Goal: Transaction & Acquisition: Obtain resource

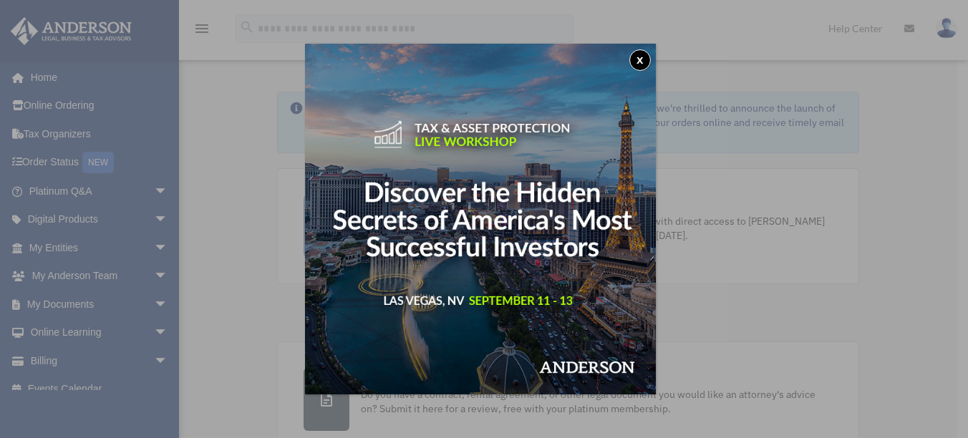
click at [637, 62] on button "x" at bounding box center [639, 59] width 21 height 21
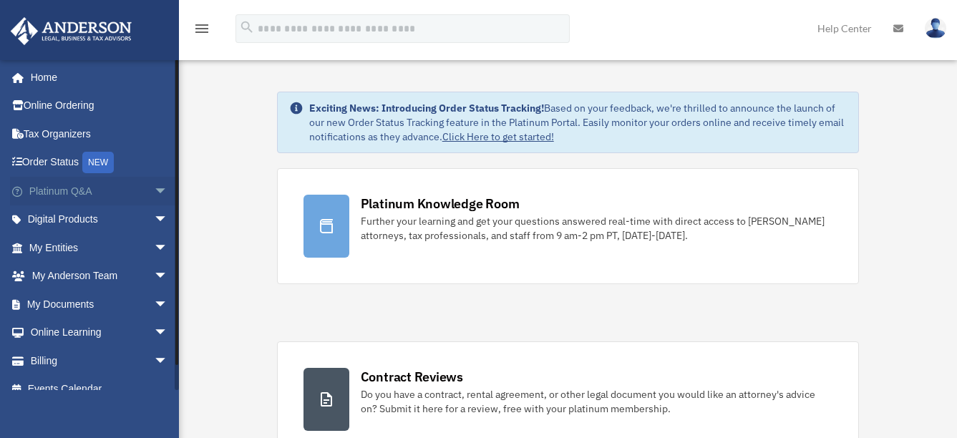
click at [50, 188] on link "Platinum Q&A arrow_drop_down" at bounding box center [100, 191] width 180 height 29
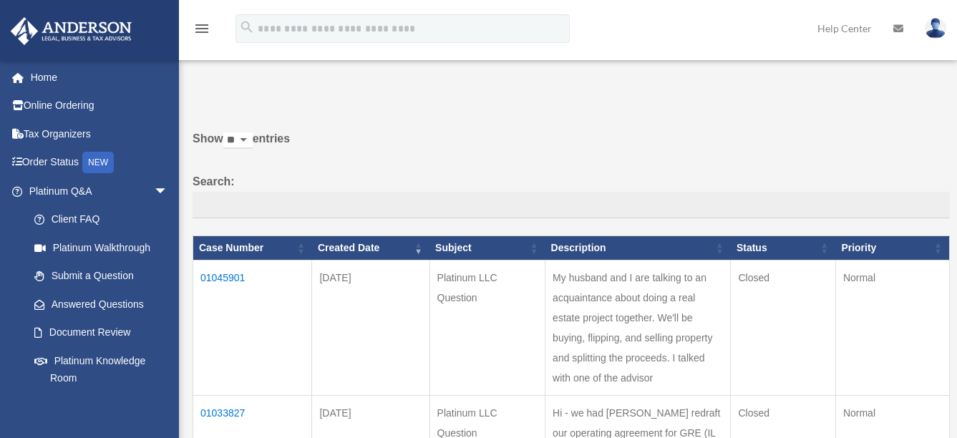
scroll to position [95, 0]
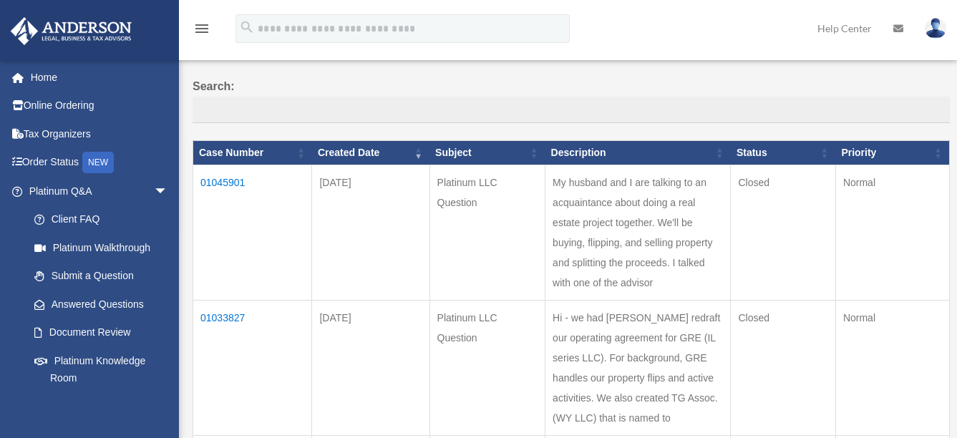
click at [219, 176] on td "01045901" at bounding box center [252, 232] width 119 height 135
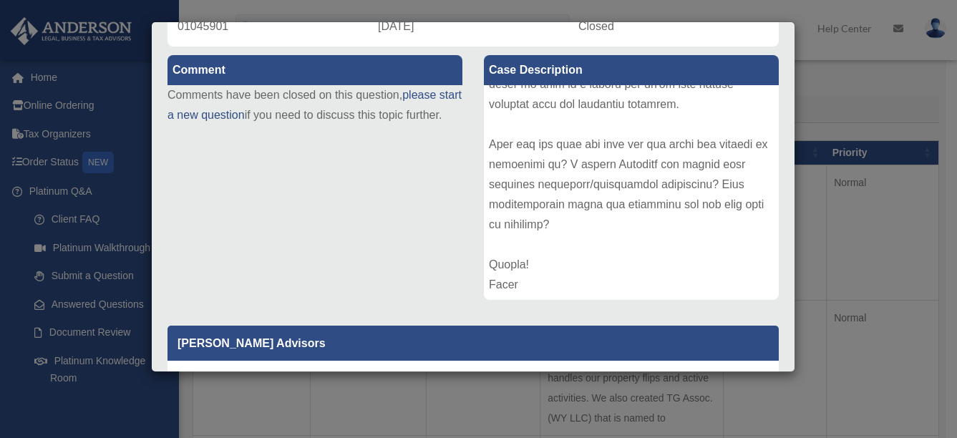
scroll to position [52, 0]
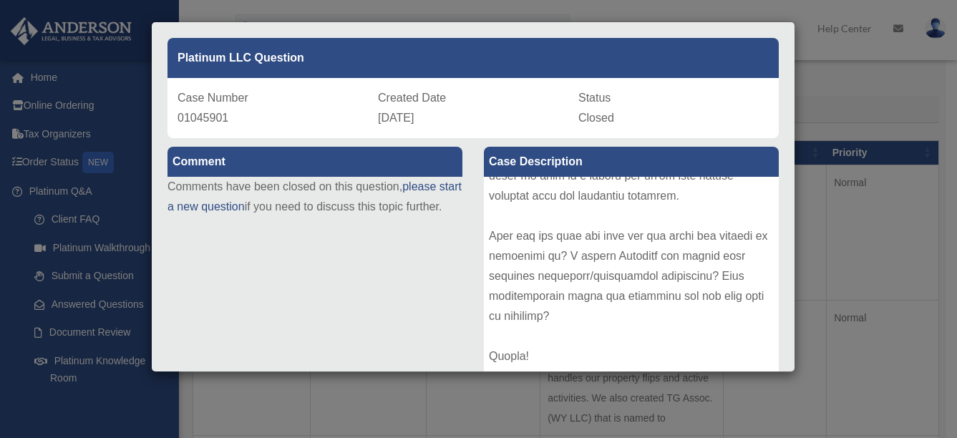
click at [122, 406] on div "Case Detail × Platinum LLC Question Case Number 01045901 Created Date July 17, …" at bounding box center [478, 219] width 957 height 438
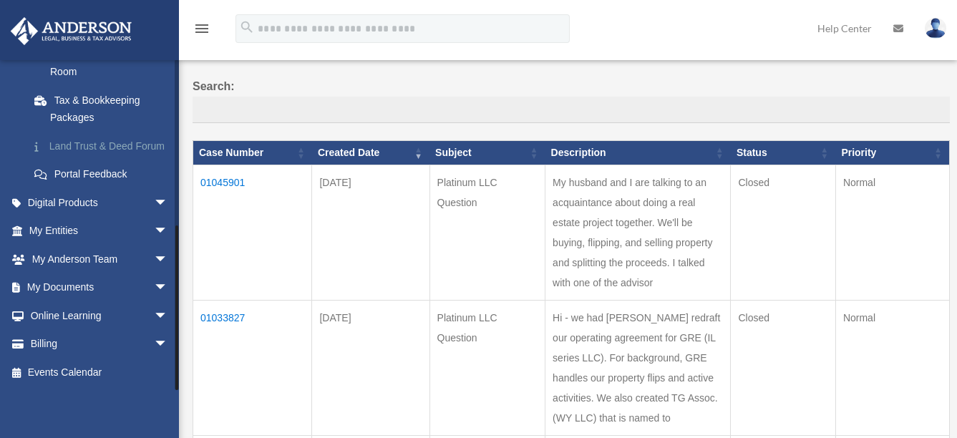
scroll to position [324, 0]
click at [154, 286] on span "arrow_drop_down" at bounding box center [168, 287] width 29 height 29
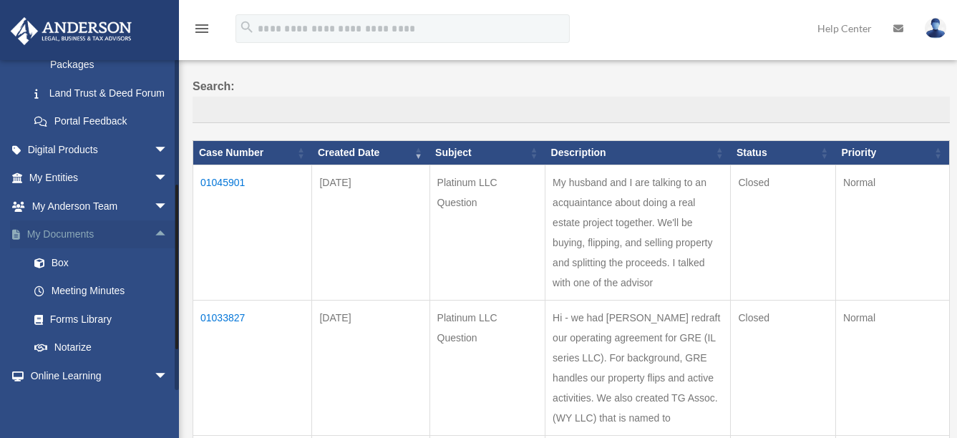
scroll to position [419, 0]
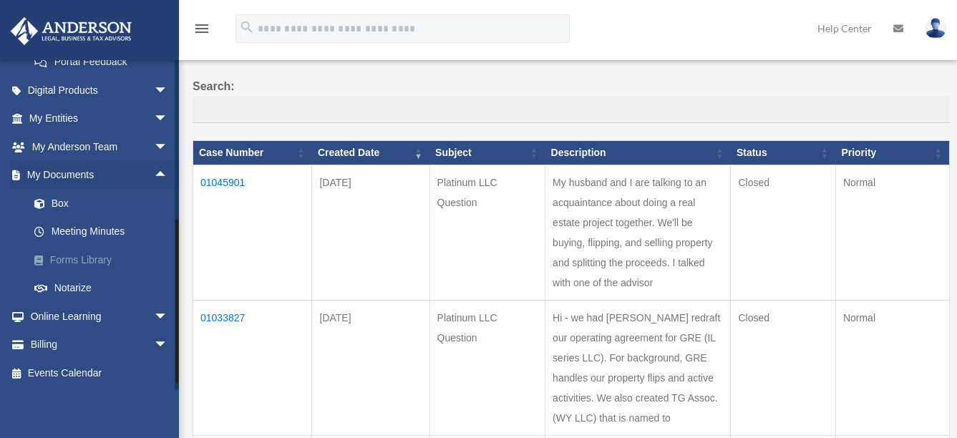
click at [91, 274] on link "Forms Library" at bounding box center [105, 260] width 170 height 29
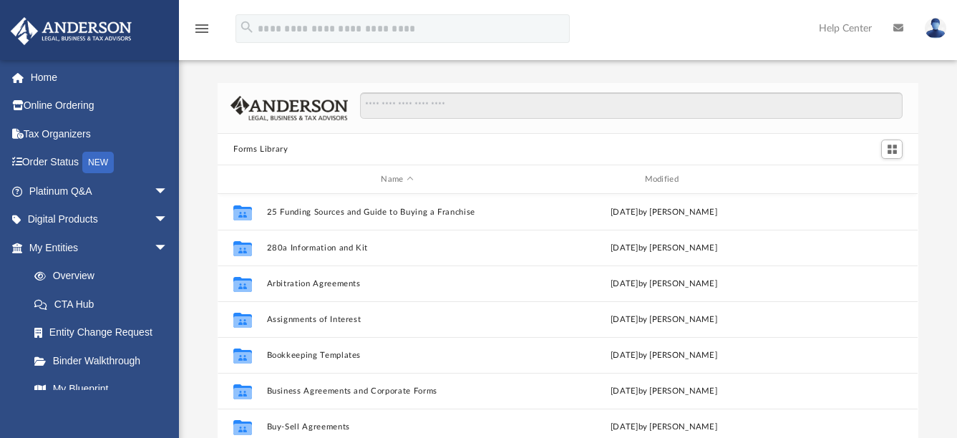
scroll to position [315, 690]
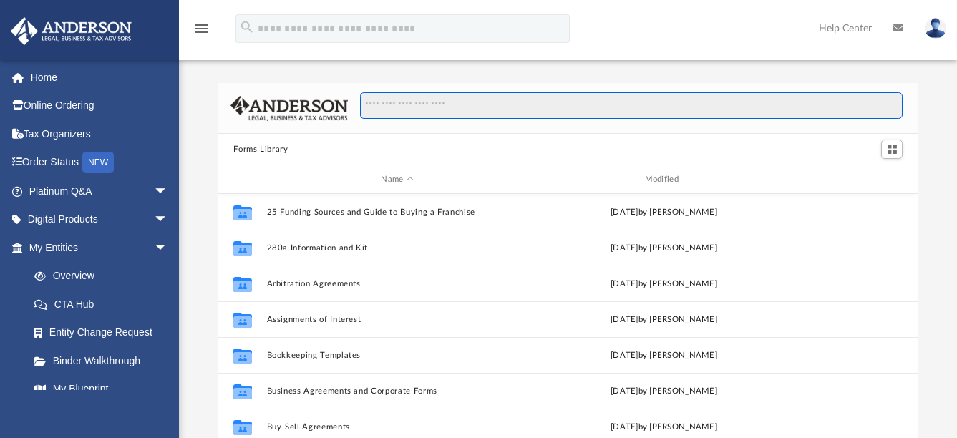
click at [447, 115] on input "Search files and folders" at bounding box center [631, 105] width 543 height 27
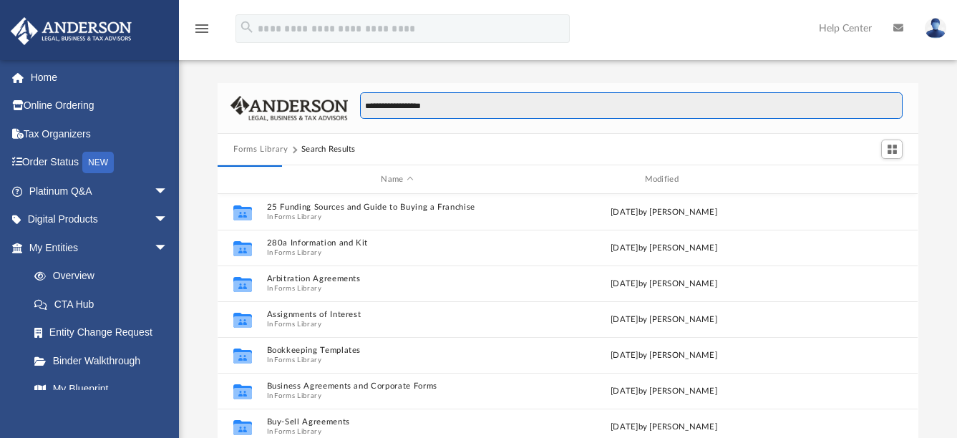
type input "**********"
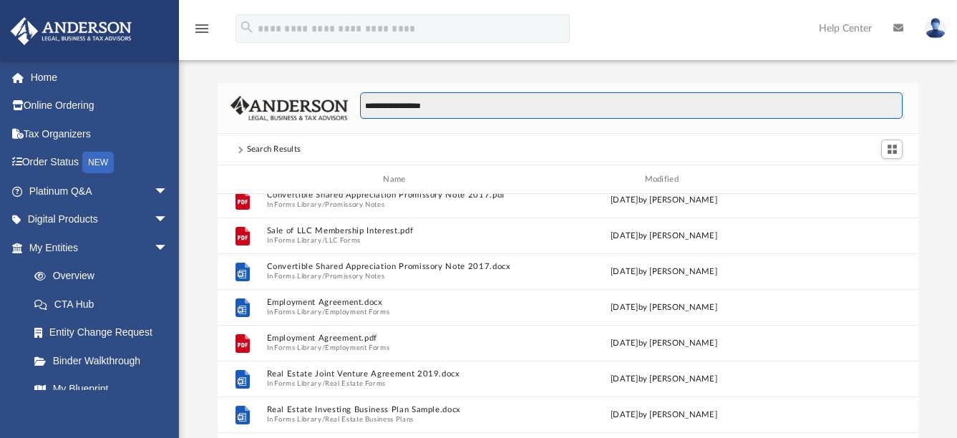
scroll to position [1432, 0]
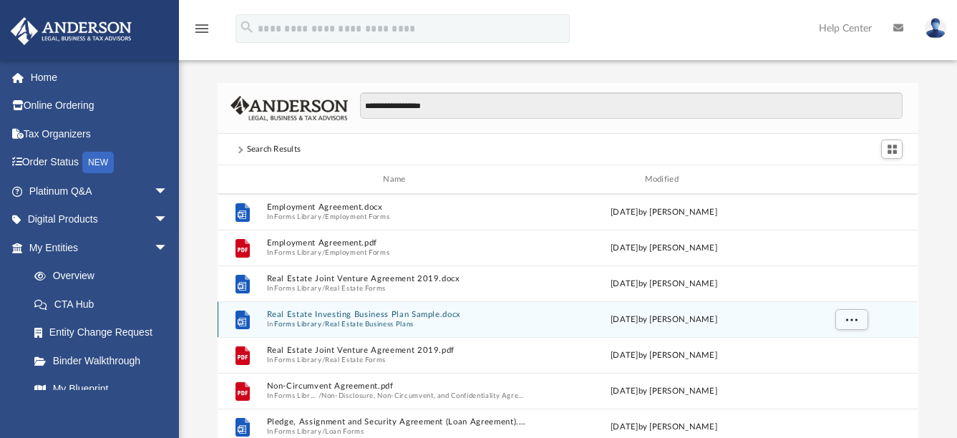
click at [425, 312] on button "Real Estate Investing Business Plan Sample.docx" at bounding box center [397, 314] width 261 height 9
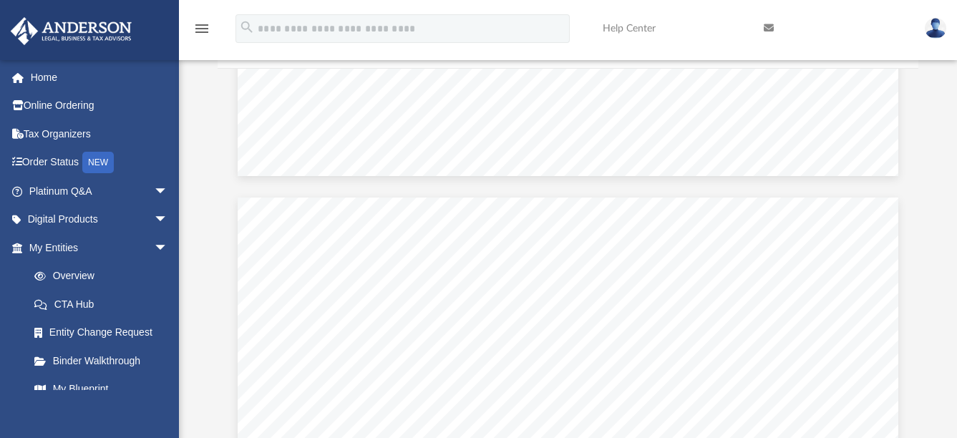
scroll to position [4295, 0]
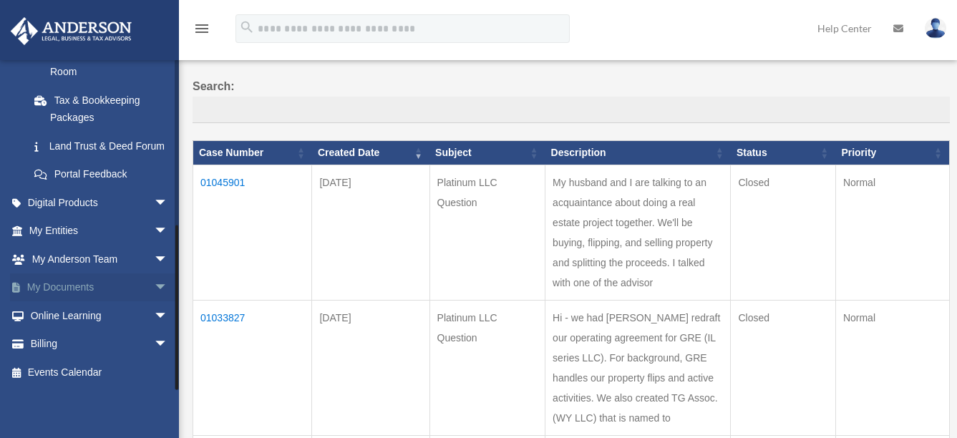
scroll to position [324, 0]
click at [154, 287] on span "arrow_drop_down" at bounding box center [168, 287] width 29 height 29
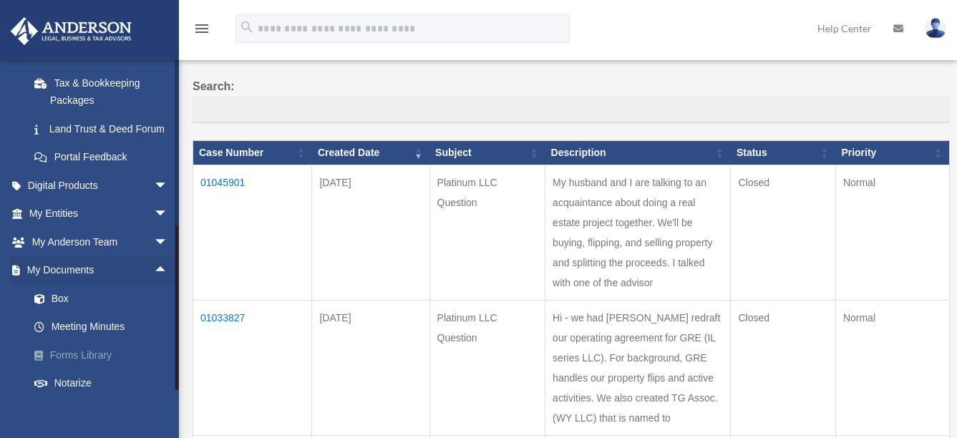
click at [92, 369] on link "Forms Library" at bounding box center [105, 355] width 170 height 29
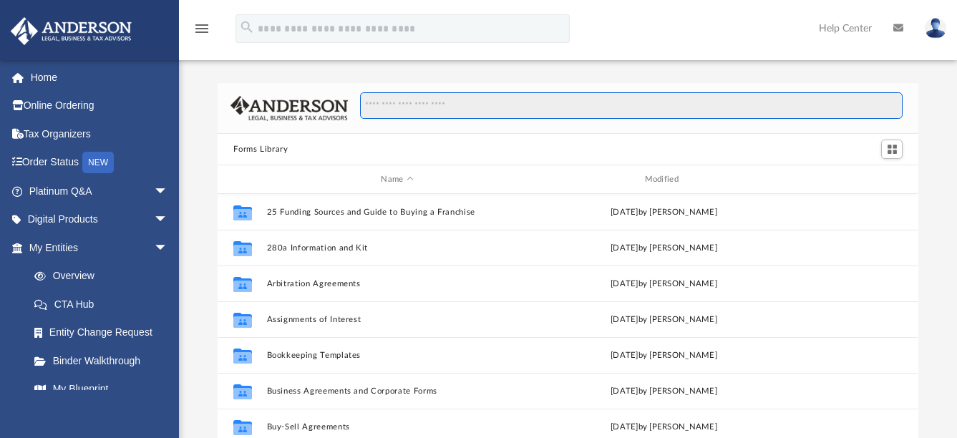
scroll to position [315, 690]
click at [400, 108] on input "Search files and folders" at bounding box center [631, 105] width 543 height 27
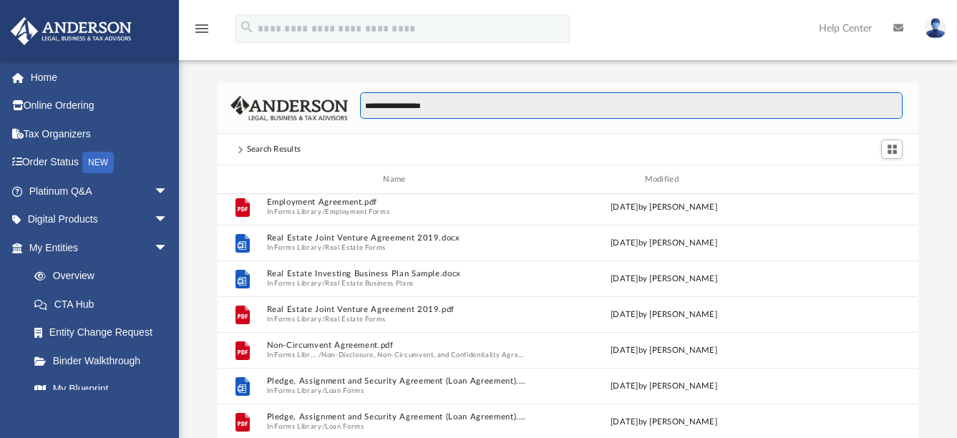
scroll to position [1432, 0]
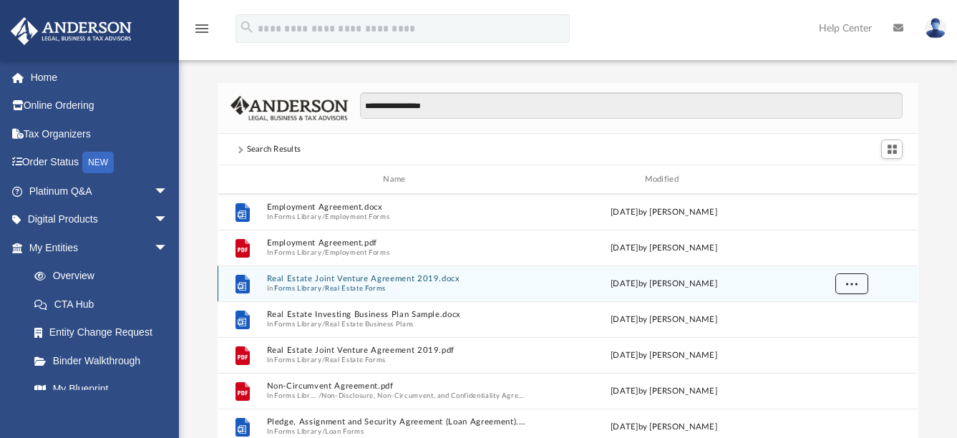
click at [843, 281] on button "More options" at bounding box center [851, 283] width 33 height 21
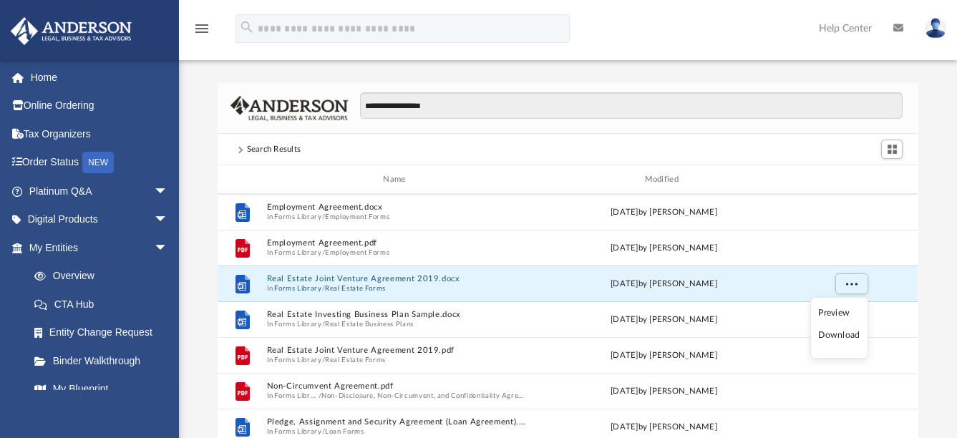
click at [837, 334] on li "Download" at bounding box center [839, 335] width 42 height 15
click at [392, 287] on span "In Forms Library / Real Estate Forms" at bounding box center [397, 287] width 261 height 9
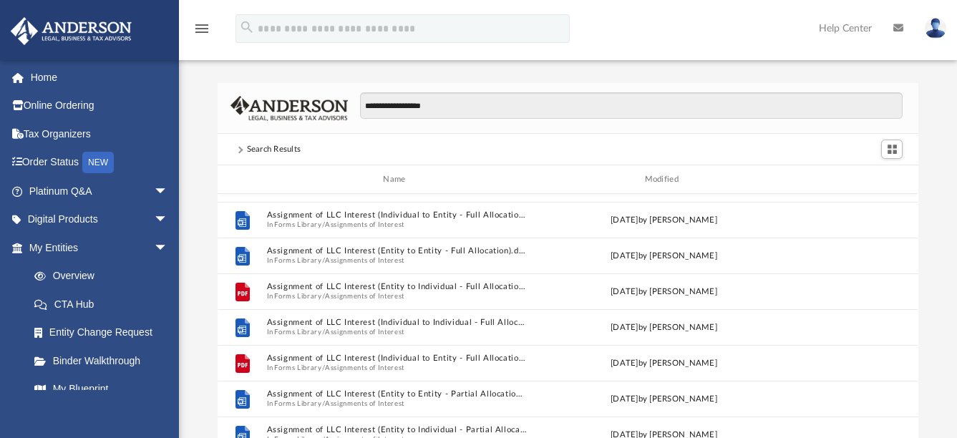
scroll to position [678, 0]
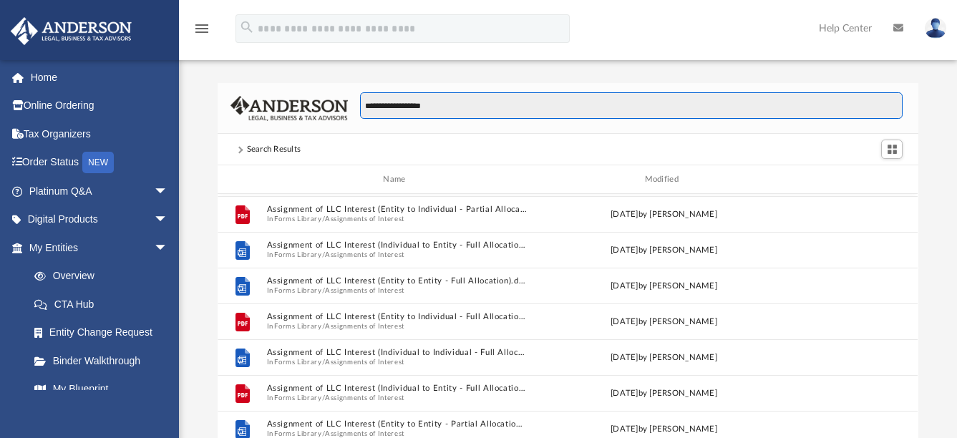
drag, startPoint x: 398, startPoint y: 107, endPoint x: 332, endPoint y: 102, distance: 66.0
click at [332, 102] on div "**********" at bounding box center [568, 108] width 700 height 51
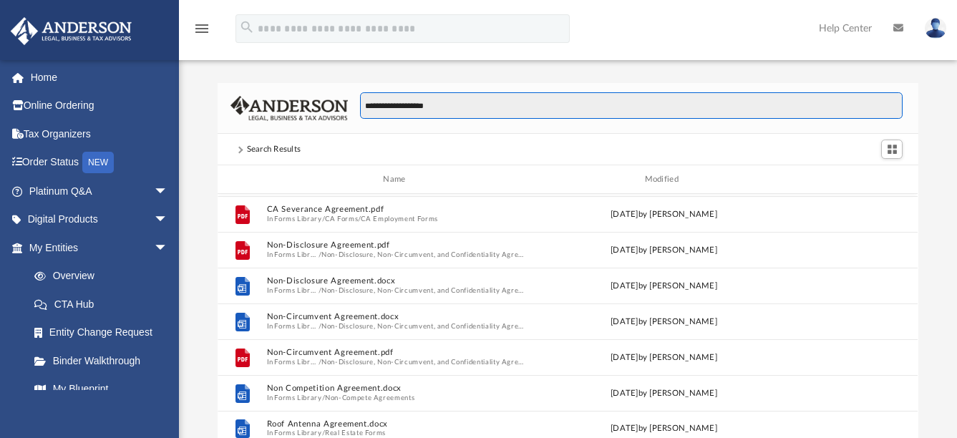
scroll to position [191, 0]
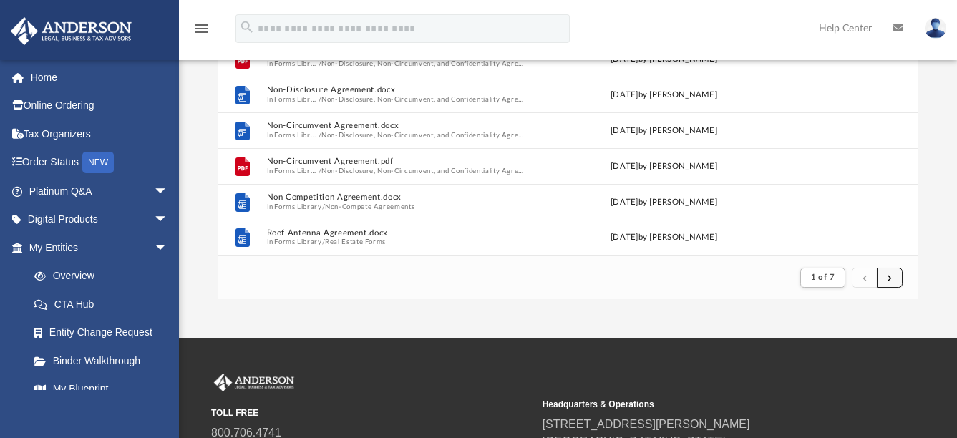
click at [886, 277] on button "submit" at bounding box center [890, 278] width 26 height 21
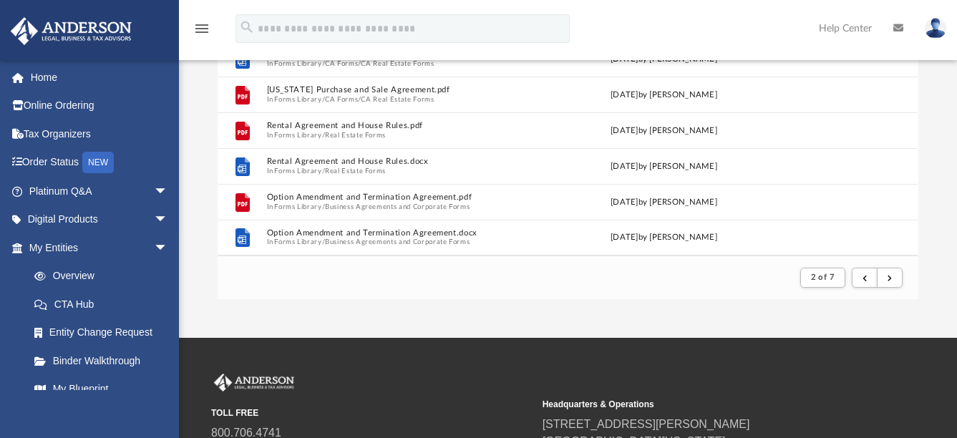
click at [406, 303] on div "App trinity3737@gmail.com Sign Out trinity3737@gmail.com Home Online Ordering T…" at bounding box center [478, 73] width 957 height 529
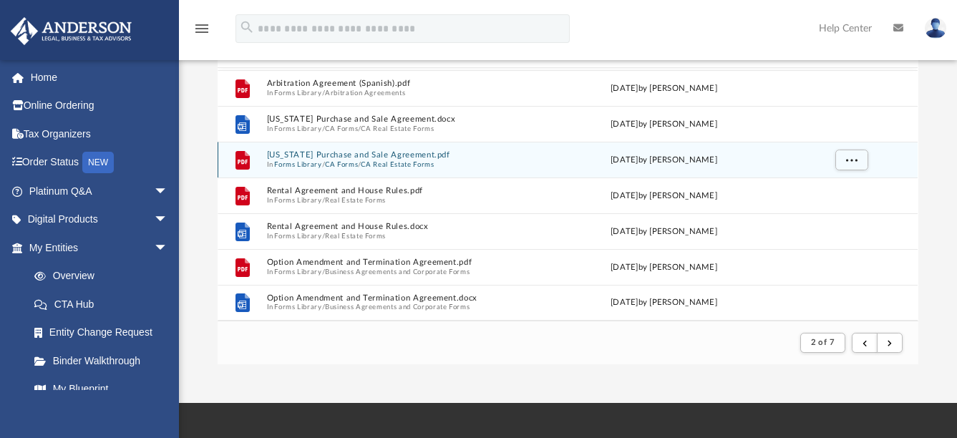
scroll to position [0, 0]
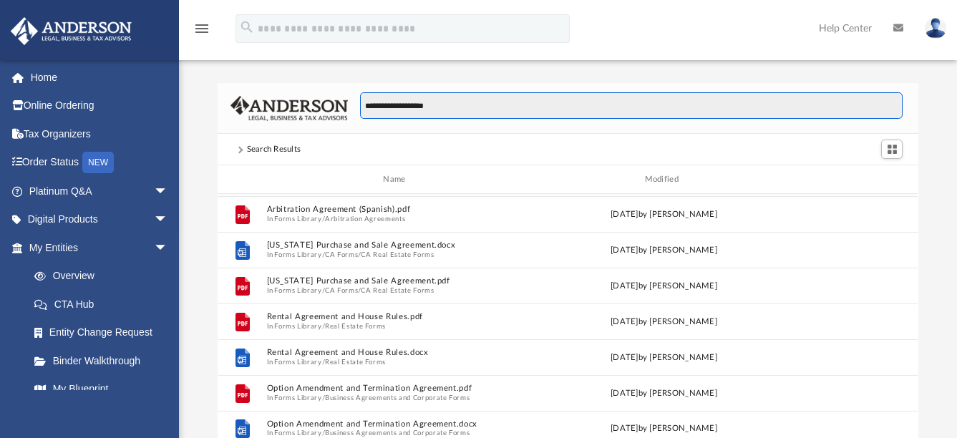
click at [367, 104] on input "**********" at bounding box center [631, 105] width 543 height 27
type input "**********"
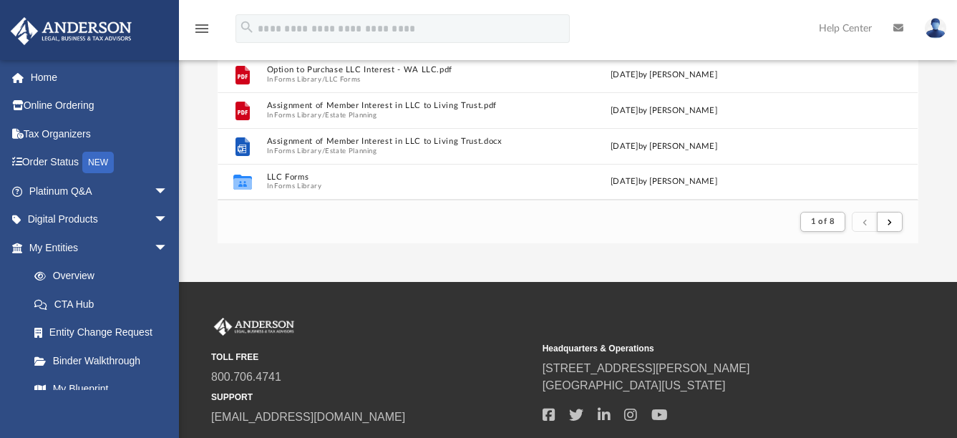
scroll to position [286, 0]
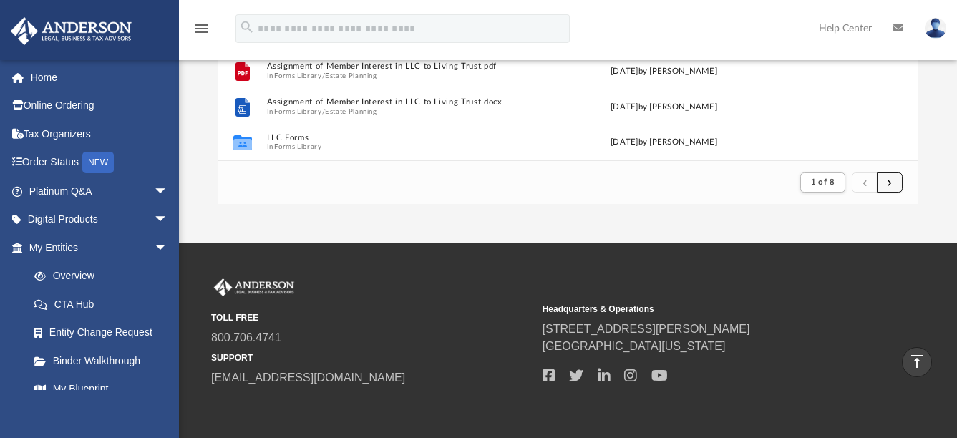
click at [898, 183] on button "submit" at bounding box center [890, 183] width 26 height 21
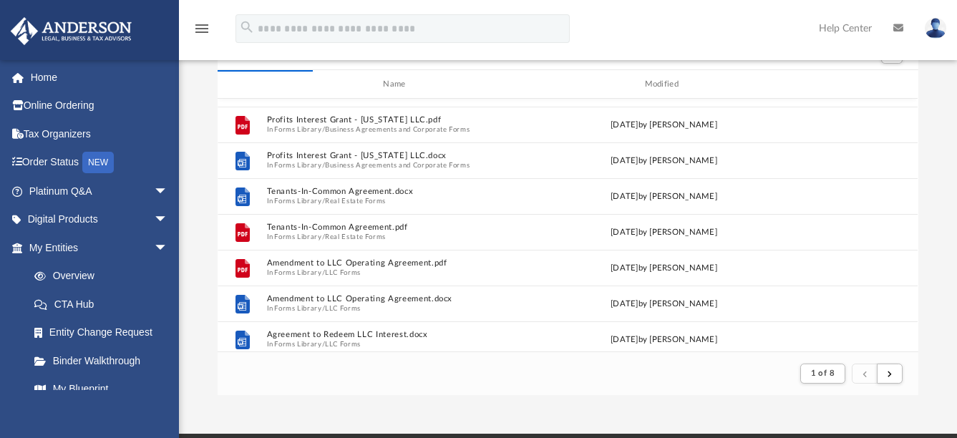
scroll to position [0, 0]
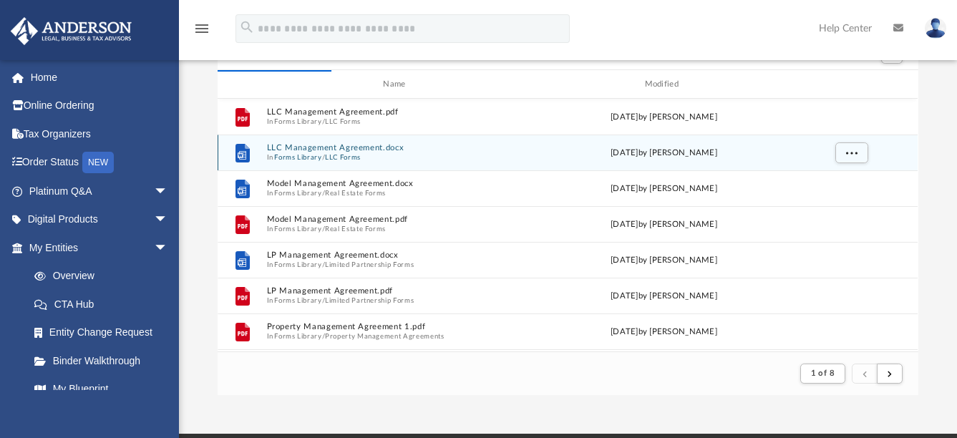
click at [357, 145] on button "LLC Management Agreement.docx" at bounding box center [397, 147] width 261 height 9
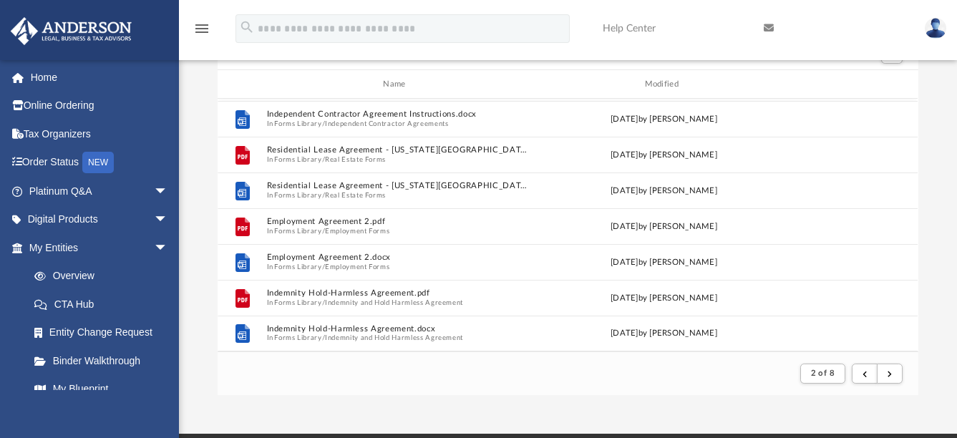
scroll to position [191, 0]
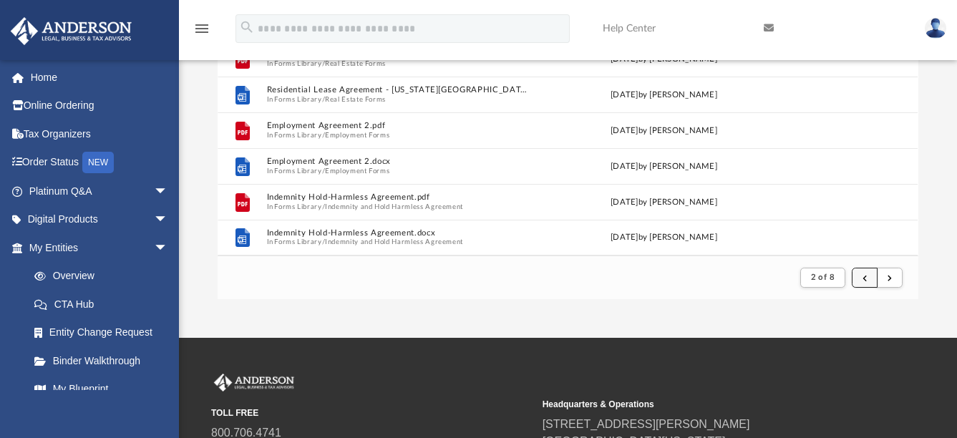
click at [858, 278] on button "submit" at bounding box center [865, 278] width 26 height 21
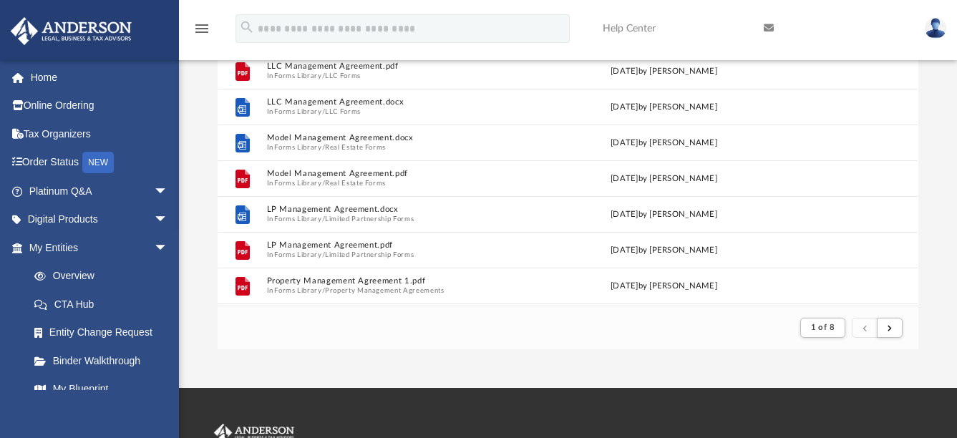
scroll to position [95, 0]
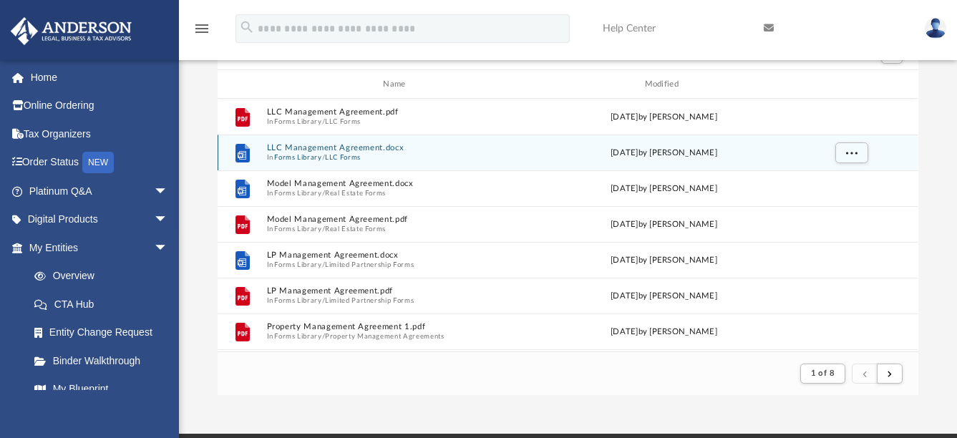
click at [362, 144] on button "LLC Management Agreement.docx" at bounding box center [397, 147] width 261 height 9
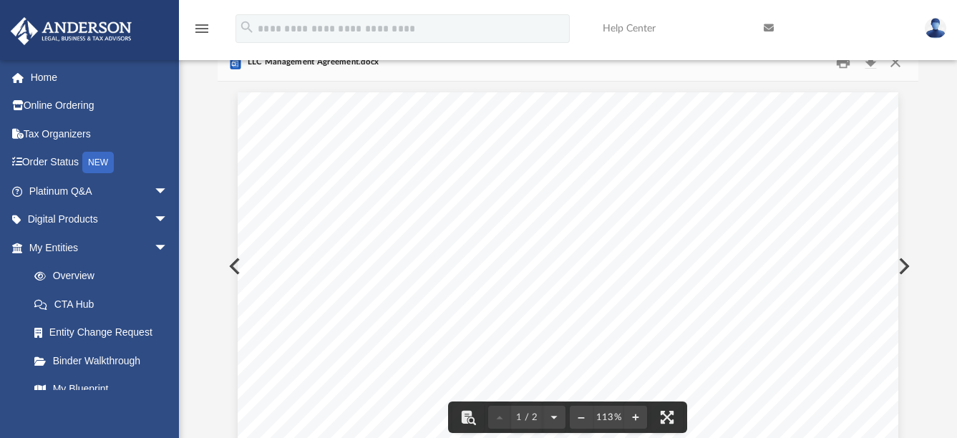
scroll to position [0, 0]
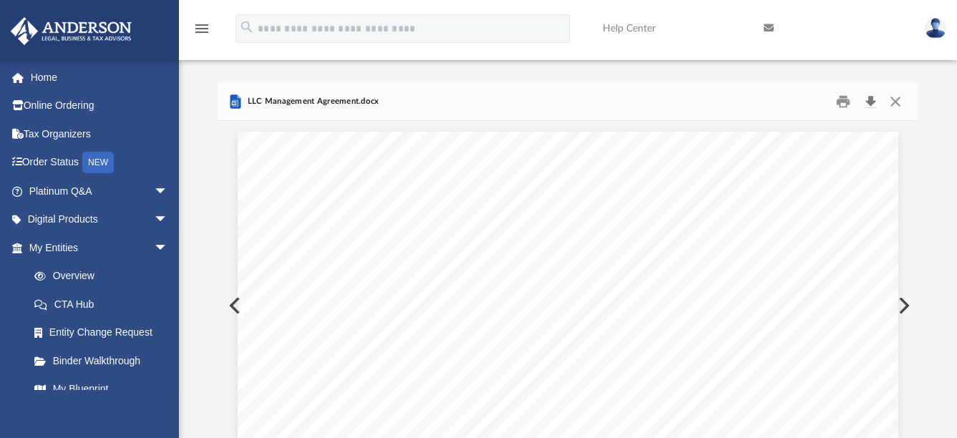
click at [869, 105] on button "Download" at bounding box center [871, 102] width 26 height 22
